Goal: Transaction & Acquisition: Purchase product/service

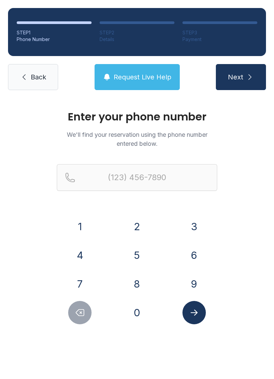
click at [138, 282] on button "8" at bounding box center [136, 283] width 23 height 23
click at [137, 314] on button "0" at bounding box center [136, 312] width 23 height 23
click at [81, 252] on button "4" at bounding box center [79, 255] width 23 height 23
click at [89, 281] on button "7" at bounding box center [79, 283] width 23 height 23
click at [141, 312] on button "0" at bounding box center [136, 312] width 23 height 23
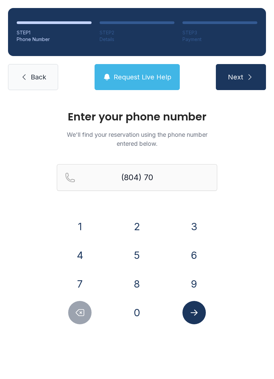
click at [196, 278] on button "9" at bounding box center [193, 283] width 23 height 23
click at [196, 225] on button "3" at bounding box center [193, 226] width 23 height 23
click at [196, 220] on button "3" at bounding box center [193, 226] width 23 height 23
click at [148, 301] on div "1 2 3 4 5 6 7 8 9 0" at bounding box center [137, 269] width 160 height 109
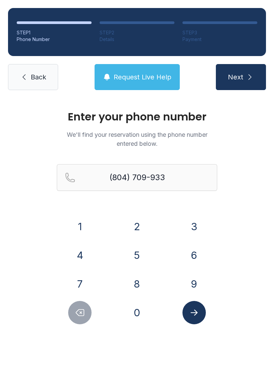
click at [136, 313] on button "0" at bounding box center [136, 312] width 23 height 23
type input "[PHONE_NUMBER]"
click at [198, 317] on icon "Submit lookup form" at bounding box center [194, 313] width 10 height 10
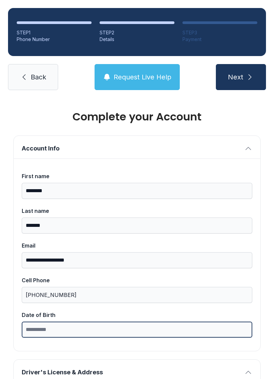
click at [102, 337] on input "Date of Birth" at bounding box center [137, 330] width 230 height 16
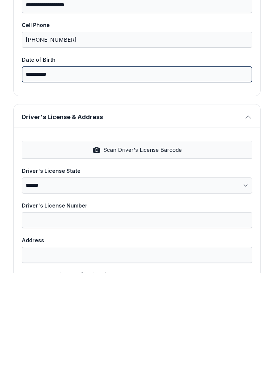
scroll to position [150, 0]
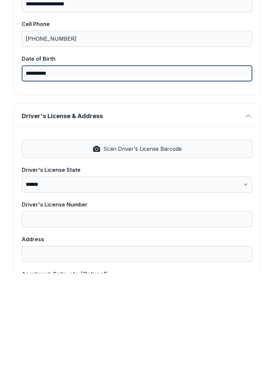
type input "**********"
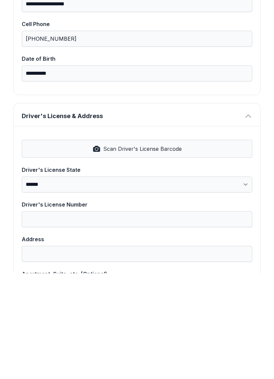
click at [170, 251] on span "Scan Driver's License Barcode" at bounding box center [142, 255] width 78 height 8
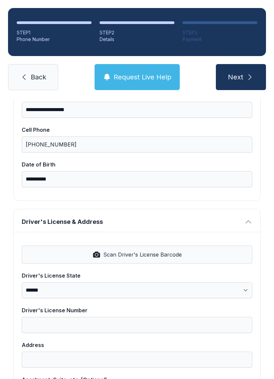
select select "**"
type input "*********"
type input "**********"
type input "********"
select select "**"
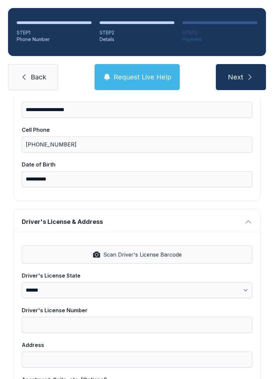
type input "*****"
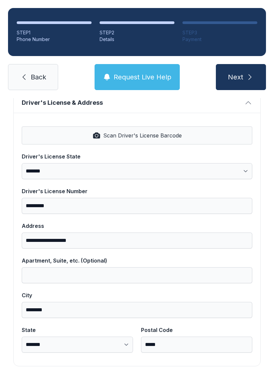
scroll to position [269, 0]
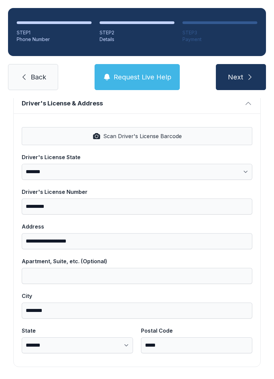
click at [254, 64] on button "Next" at bounding box center [241, 77] width 50 height 26
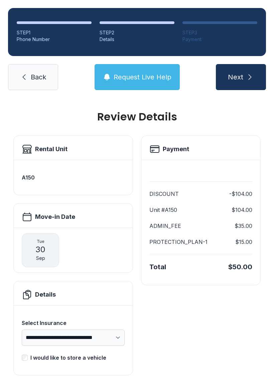
click at [44, 244] on span "30" at bounding box center [40, 249] width 10 height 11
click at [47, 240] on div "[DATE]" at bounding box center [40, 250] width 37 height 34
click at [64, 212] on h2 "Move-in Date" at bounding box center [55, 216] width 40 height 9
click at [43, 255] on span "Sep" at bounding box center [40, 258] width 9 height 7
click at [26, 212] on icon at bounding box center [27, 217] width 11 height 11
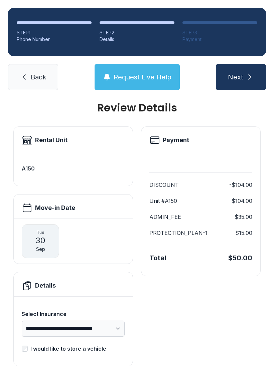
scroll to position [8, 0]
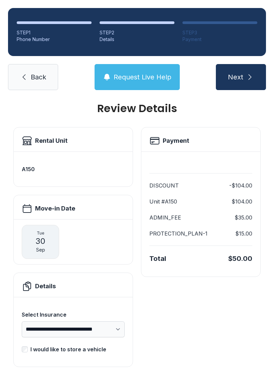
click at [28, 205] on icon at bounding box center [27, 209] width 8 height 8
click at [38, 236] on span "30" at bounding box center [40, 241] width 10 height 11
click at [45, 233] on div "[DATE]" at bounding box center [40, 242] width 37 height 34
click at [247, 73] on icon "submit" at bounding box center [250, 77] width 8 height 8
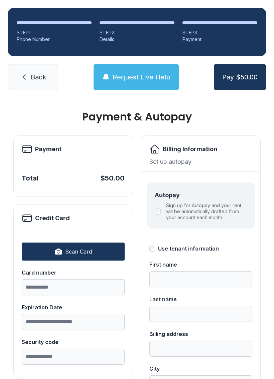
scroll to position [0, 0]
click at [164, 77] on span "Request Live Help" at bounding box center [141, 76] width 58 height 9
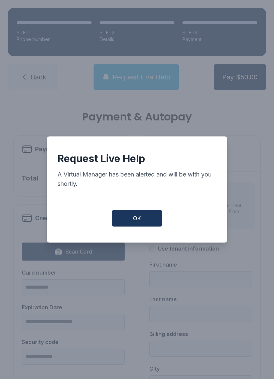
click at [154, 222] on button "OK" at bounding box center [137, 218] width 50 height 17
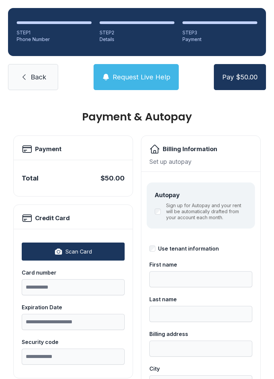
click at [157, 75] on span "Request Live Help" at bounding box center [141, 76] width 58 height 9
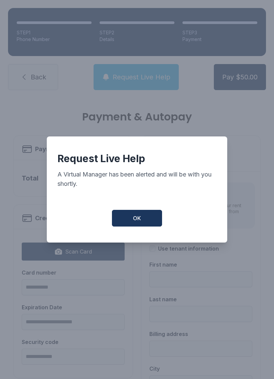
click at [136, 217] on button "OK" at bounding box center [137, 218] width 50 height 17
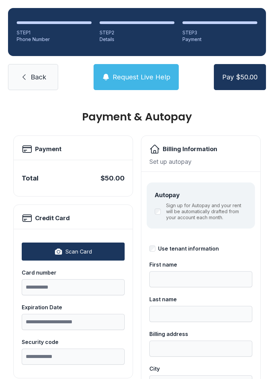
click at [39, 79] on span "Back" at bounding box center [38, 76] width 15 height 9
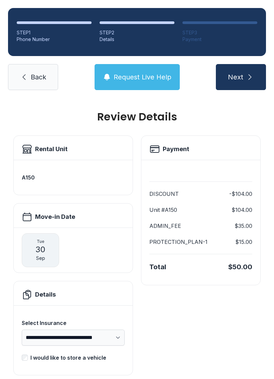
click at [40, 83] on link "Back" at bounding box center [33, 77] width 50 height 26
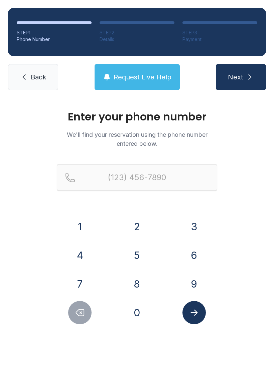
click at [35, 74] on span "Back" at bounding box center [38, 76] width 15 height 9
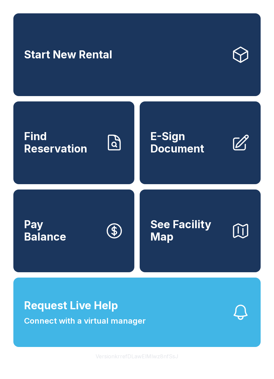
click at [146, 54] on link "Start New Rental" at bounding box center [136, 54] width 247 height 83
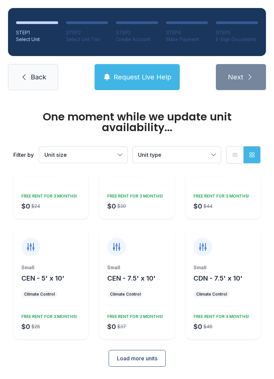
scroll to position [69, 0]
click at [152, 360] on span "Load more units" at bounding box center [137, 359] width 40 height 8
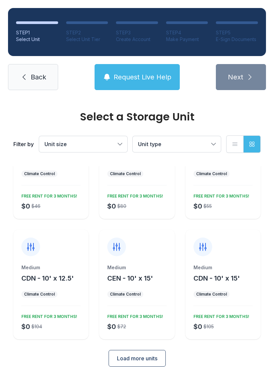
scroll to position [299, 0]
click at [146, 365] on button "Load more units" at bounding box center [136, 358] width 57 height 17
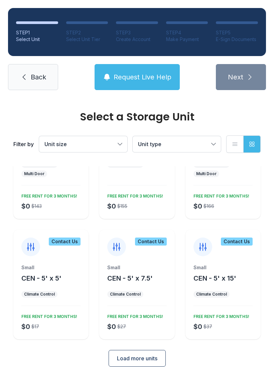
scroll to position [549, 0]
click at [148, 359] on span "Load more units" at bounding box center [137, 359] width 40 height 8
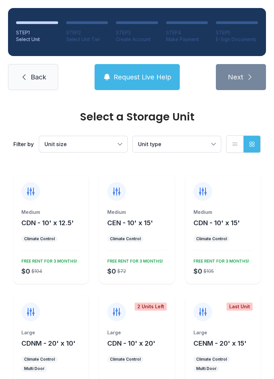
scroll to position [358, 0]
